Goal: Complete application form

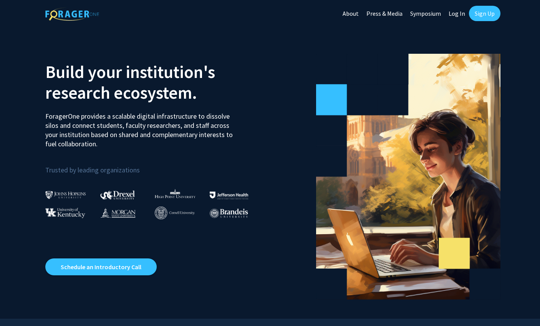
click at [458, 13] on link "Log In" at bounding box center [457, 13] width 24 height 27
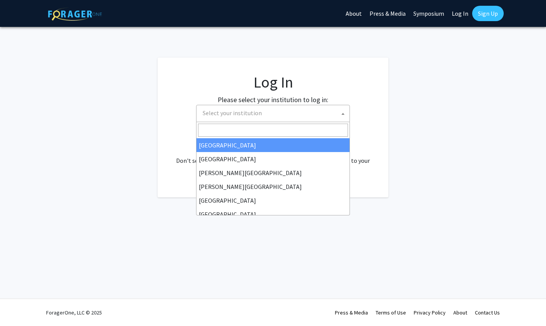
click at [344, 110] on span at bounding box center [343, 113] width 8 height 17
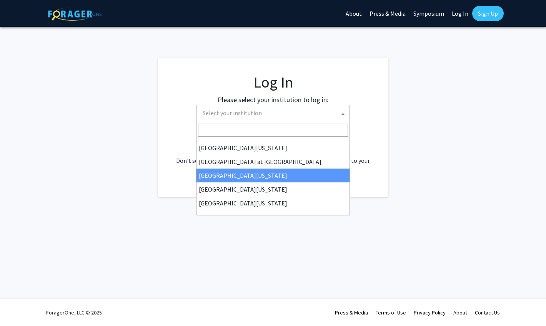
scroll to position [269, 0]
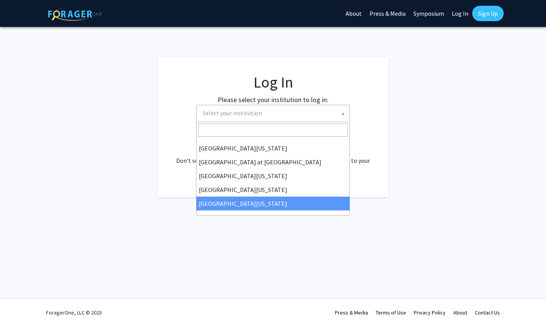
select select "33"
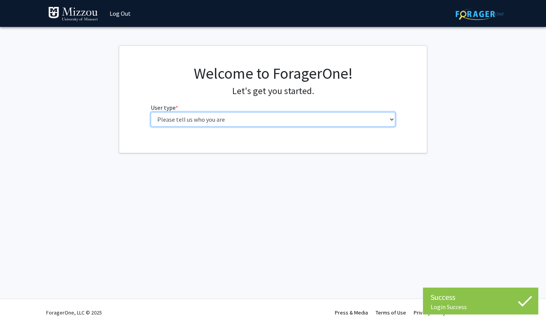
select select "6: adminAssistant"
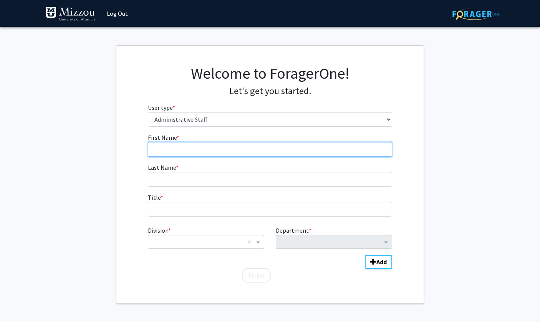
click at [246, 153] on input "First Name * required" at bounding box center [270, 149] width 245 height 15
type input "Amanda"
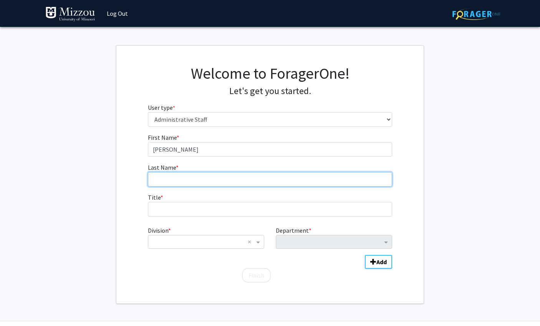
click at [237, 181] on input "Last Name * required" at bounding box center [270, 179] width 245 height 15
type input "Staley Harrison"
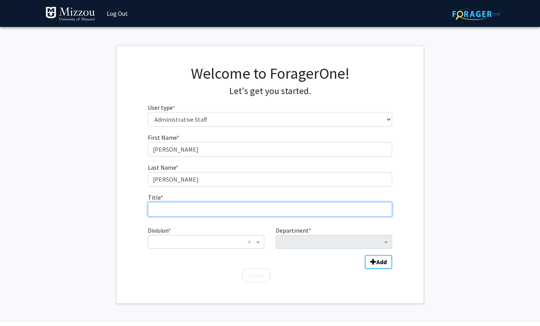
click at [228, 209] on input "Title * required" at bounding box center [270, 209] width 245 height 15
type input "Assistant Curator"
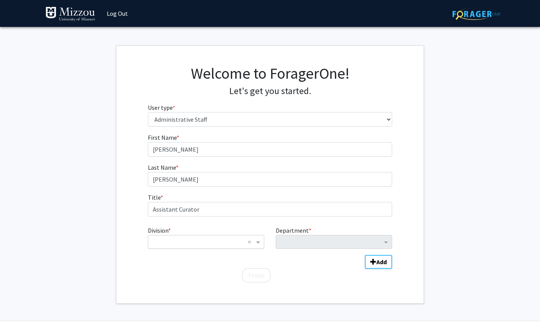
click at [229, 241] on input "Division" at bounding box center [198, 241] width 93 height 9
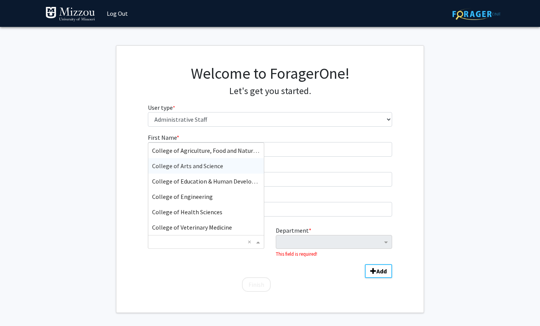
click at [225, 165] on div "College of Arts and Science" at bounding box center [206, 165] width 116 height 15
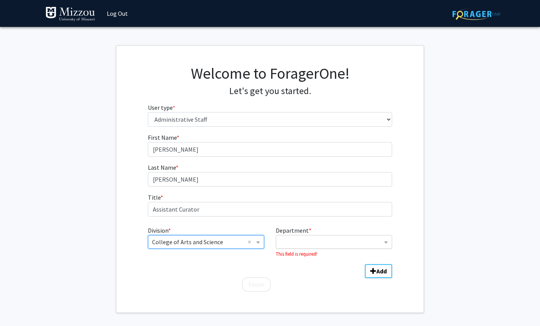
click at [331, 243] on input "Department" at bounding box center [331, 242] width 102 height 9
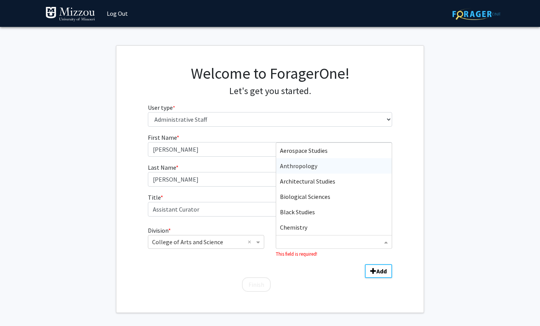
click at [348, 164] on div "Anthropology" at bounding box center [334, 165] width 116 height 15
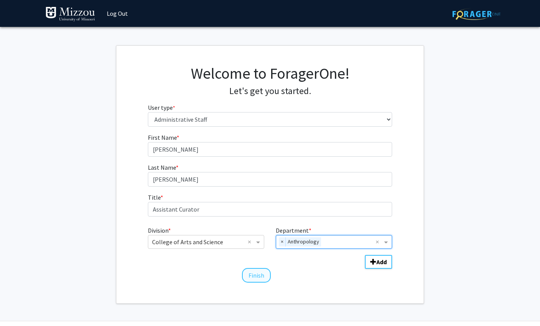
click at [261, 276] on button "Finish" at bounding box center [256, 275] width 29 height 15
